Goal: Task Accomplishment & Management: Manage account settings

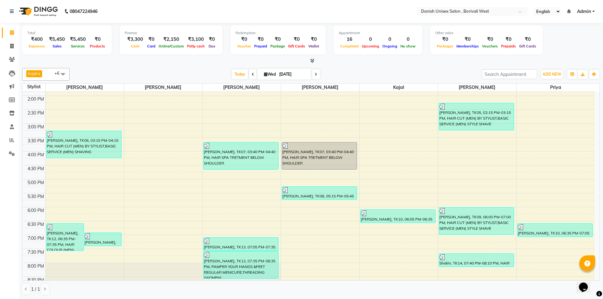
scroll to position [173, 0]
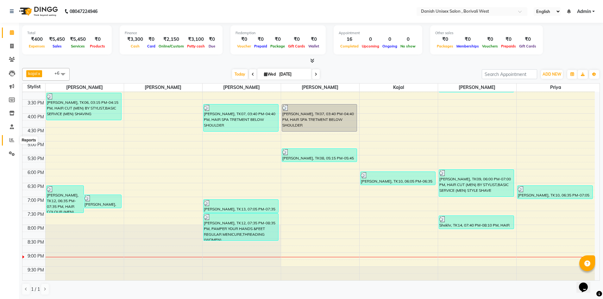
click at [10, 141] on icon at bounding box center [12, 140] width 5 height 5
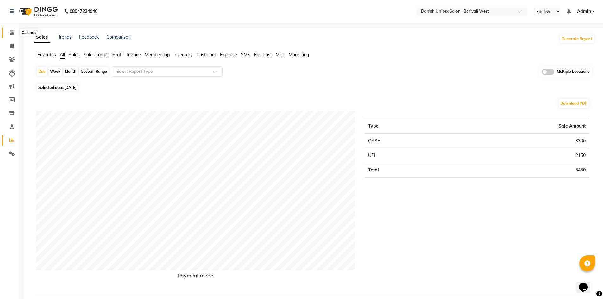
click at [13, 30] on icon at bounding box center [12, 32] width 4 height 5
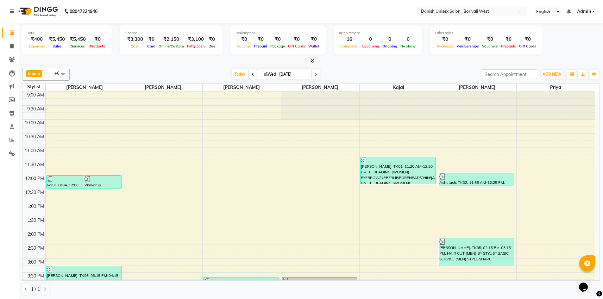
click at [312, 61] on icon at bounding box center [312, 60] width 4 height 5
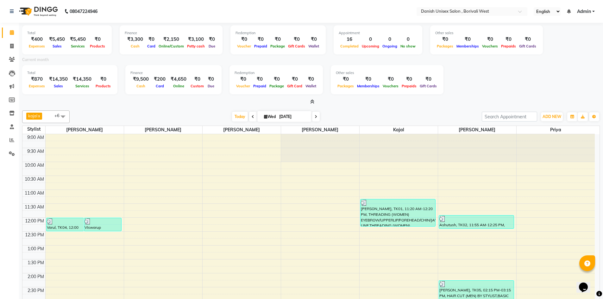
click at [313, 104] on icon at bounding box center [312, 101] width 4 height 5
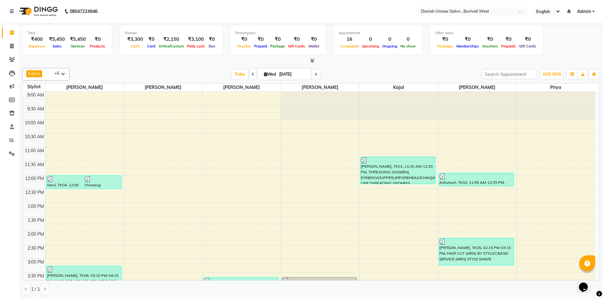
click at [594, 13] on link "Admin" at bounding box center [586, 11] width 18 height 7
click at [577, 40] on link "Sign out" at bounding box center [563, 44] width 58 height 10
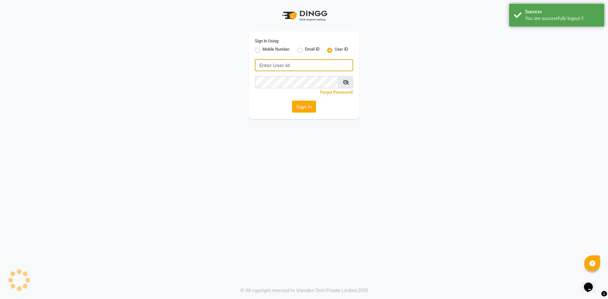
type input "[PERSON_NAME]"
click at [258, 53] on div "Mobile Number" at bounding box center [272, 51] width 35 height 8
click at [263, 51] on label "Mobile Number" at bounding box center [276, 51] width 27 height 8
click at [263, 51] on input "Mobile Number" at bounding box center [265, 49] width 4 height 4
radio input "true"
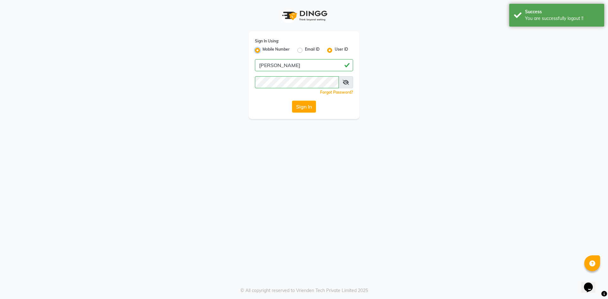
radio input "false"
click at [293, 65] on input "Username" at bounding box center [314, 65] width 77 height 12
type input "9372078213"
drag, startPoint x: 308, startPoint y: 108, endPoint x: 306, endPoint y: 99, distance: 9.1
click at [308, 106] on button "Sign In" at bounding box center [304, 107] width 24 height 12
